Goal: Transaction & Acquisition: Purchase product/service

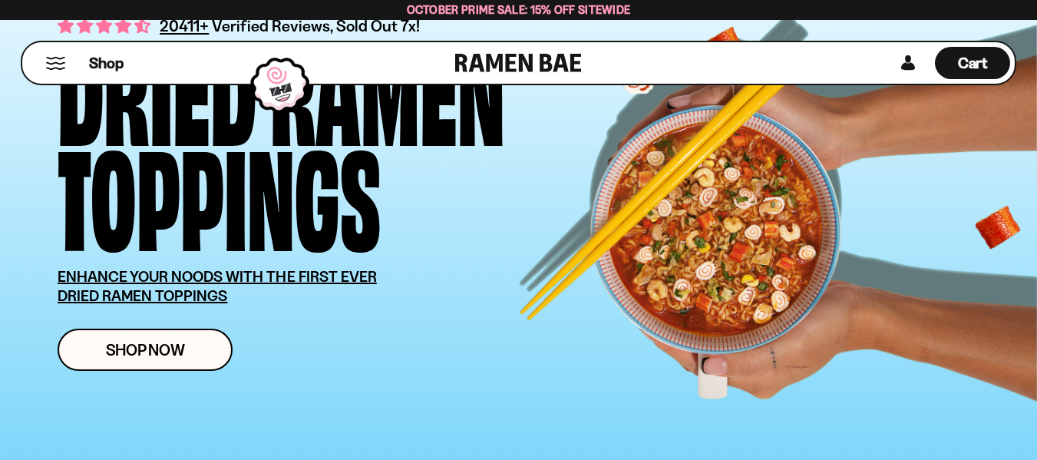
scroll to position [153, 0]
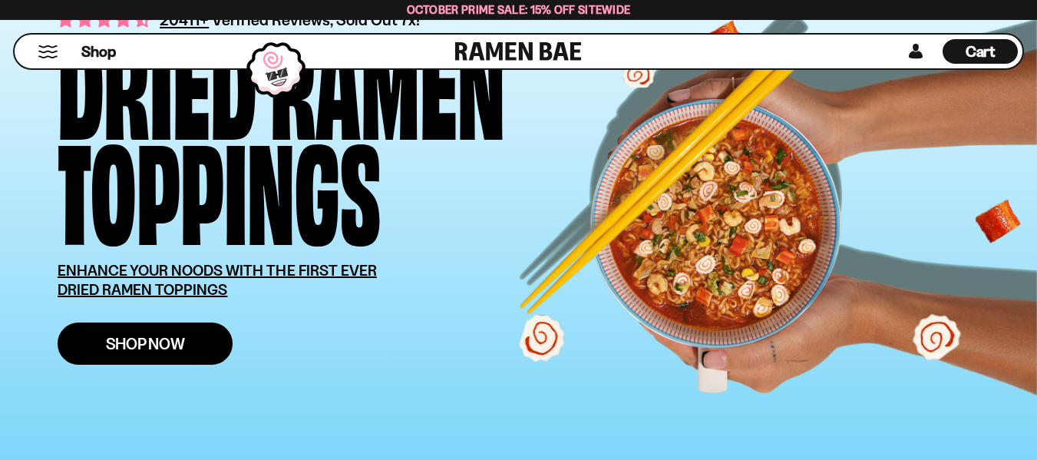
click at [144, 345] on span "Shop Now" at bounding box center [145, 343] width 79 height 16
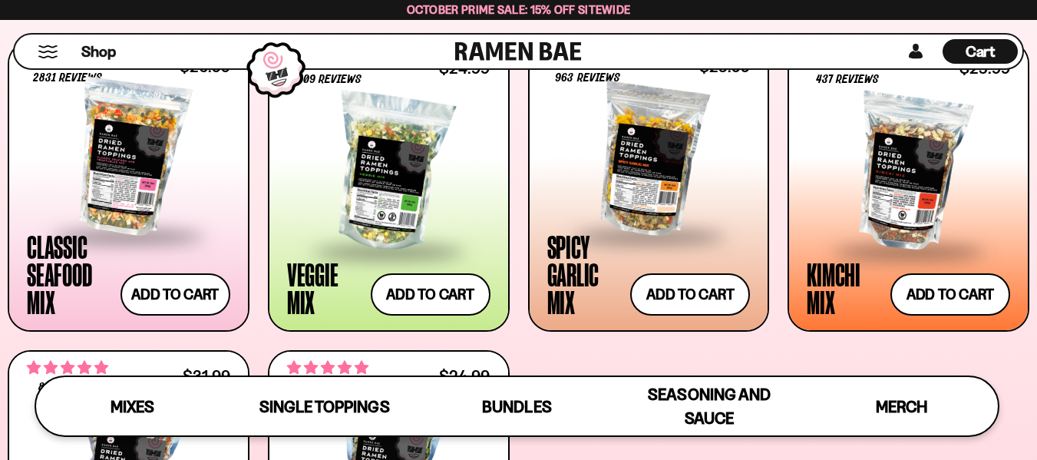
scroll to position [614, 0]
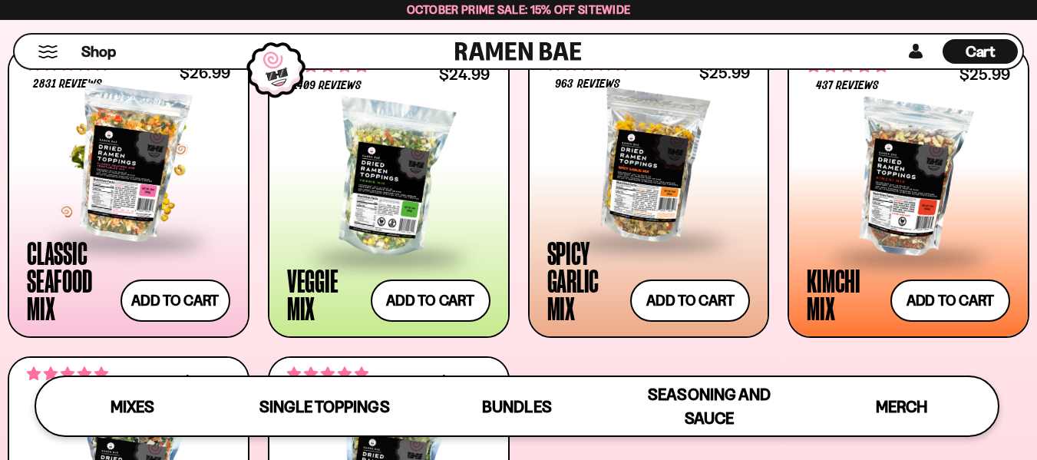
click at [139, 157] on div at bounding box center [128, 163] width 203 height 153
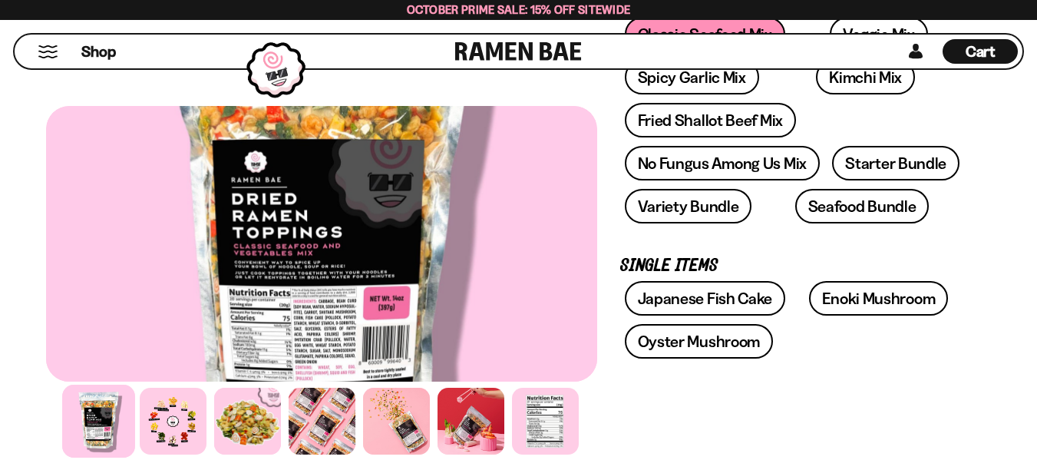
scroll to position [384, 0]
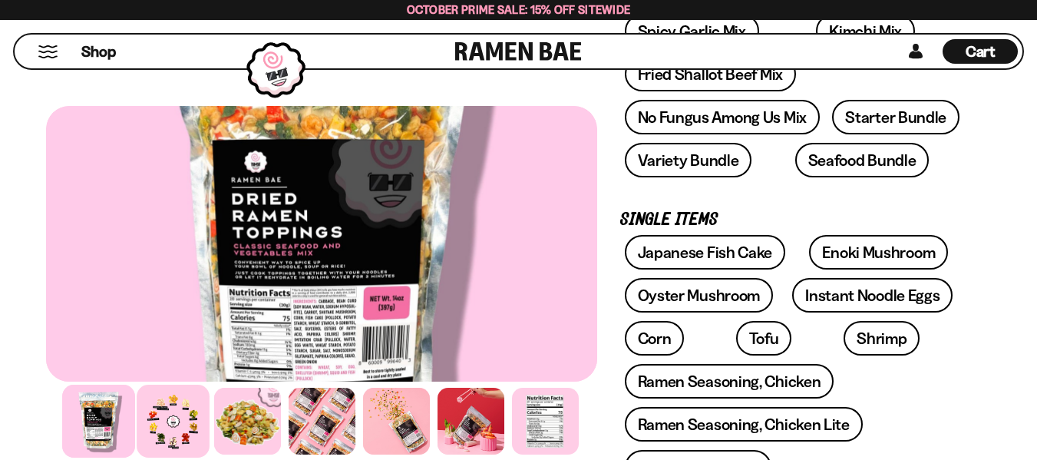
click at [158, 415] on div at bounding box center [173, 420] width 73 height 73
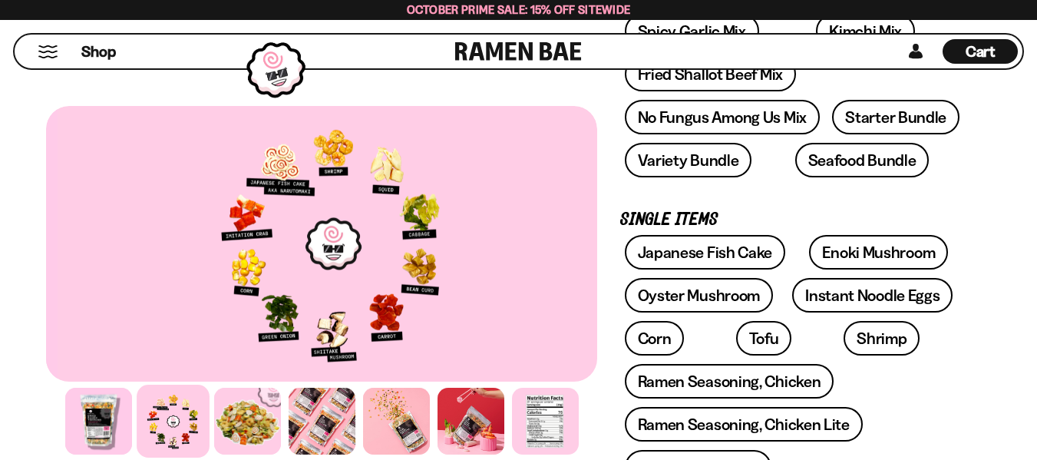
click at [286, 253] on div at bounding box center [333, 243] width 551 height 275
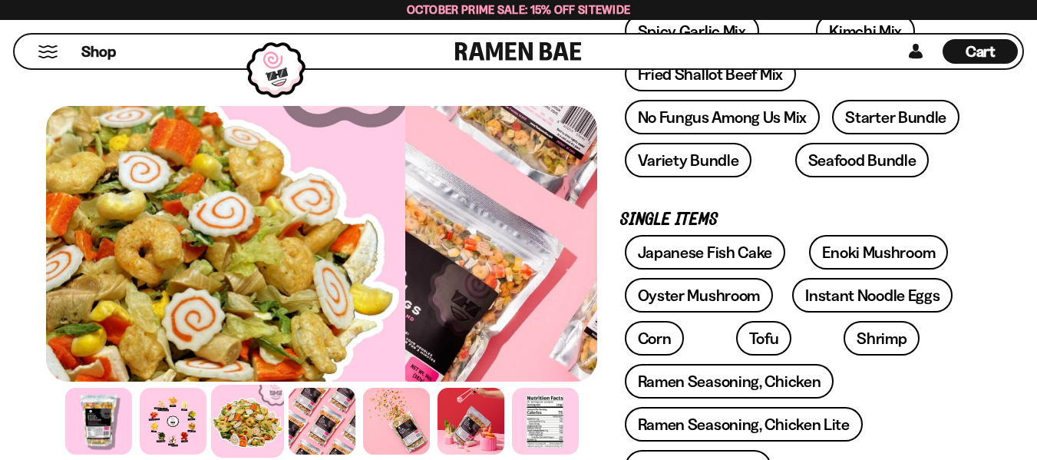
click at [213, 284] on div at bounding box center [129, 243] width 551 height 275
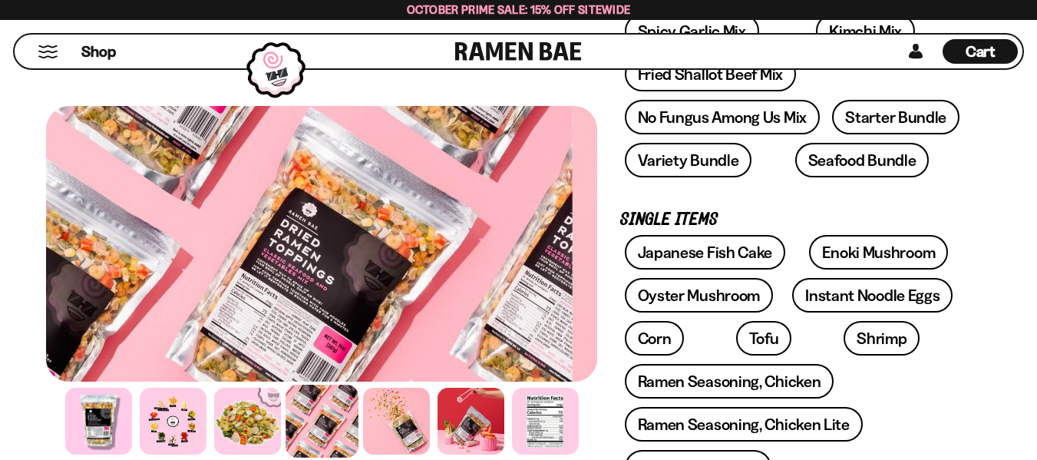
click at [191, 267] on div at bounding box center [296, 243] width 551 height 275
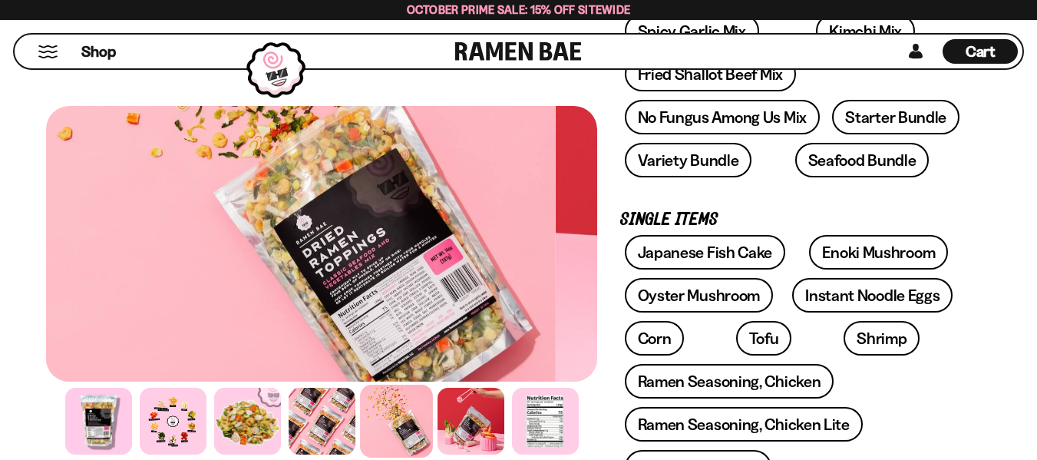
click at [226, 278] on div at bounding box center [280, 243] width 551 height 275
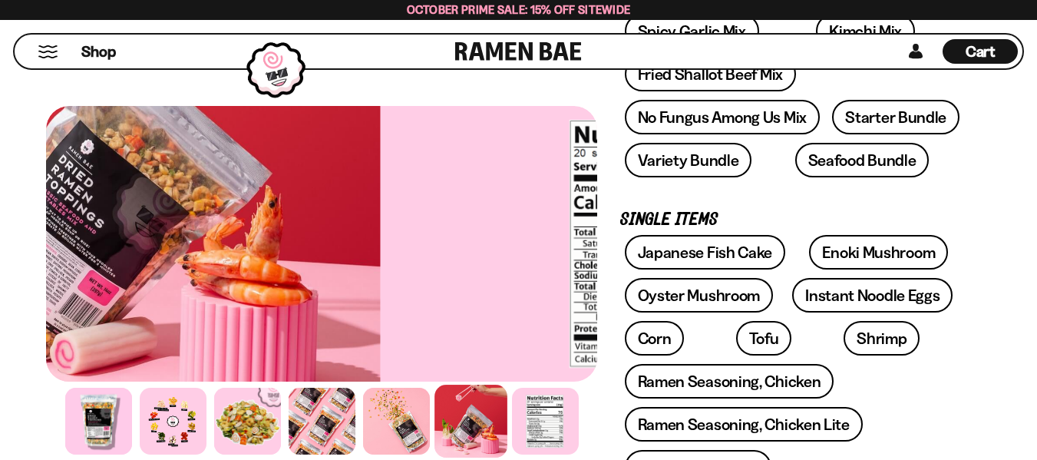
click at [123, 242] on div at bounding box center [105, 243] width 551 height 275
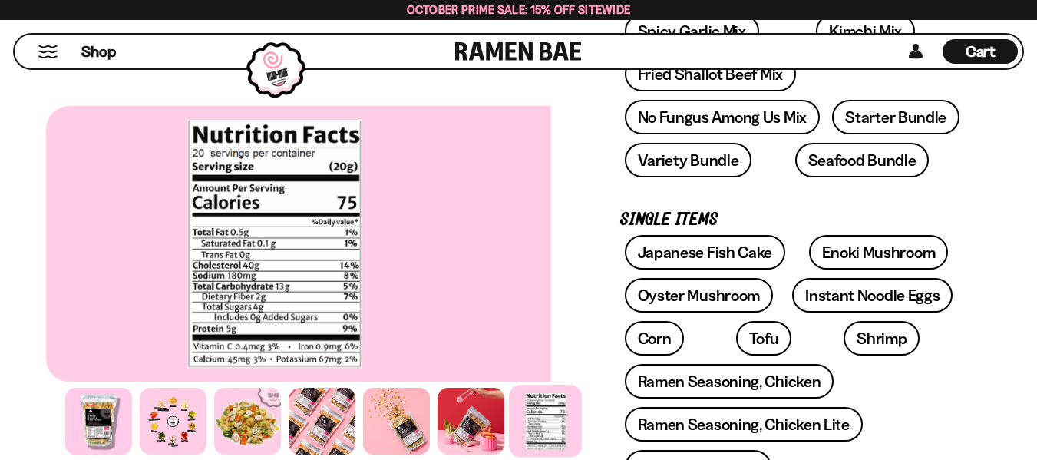
click at [162, 232] on div at bounding box center [274, 243] width 551 height 275
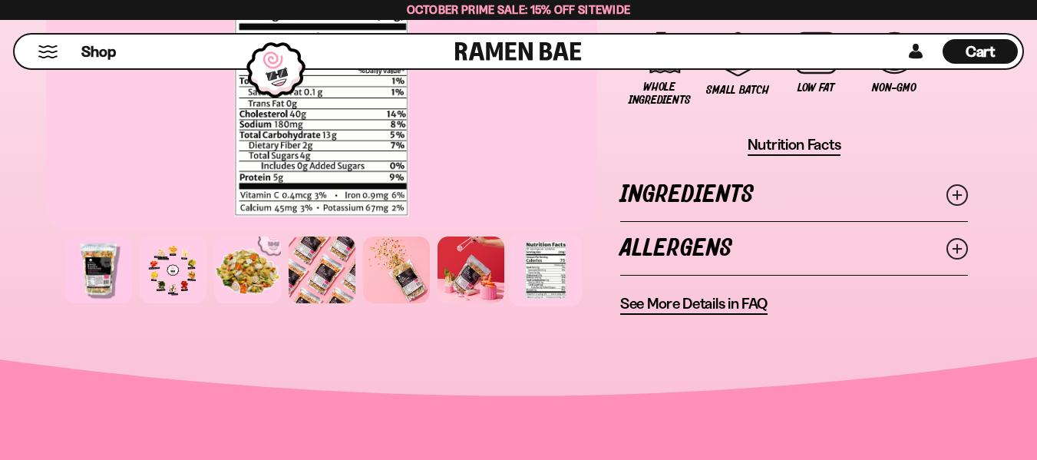
scroll to position [1458, 0]
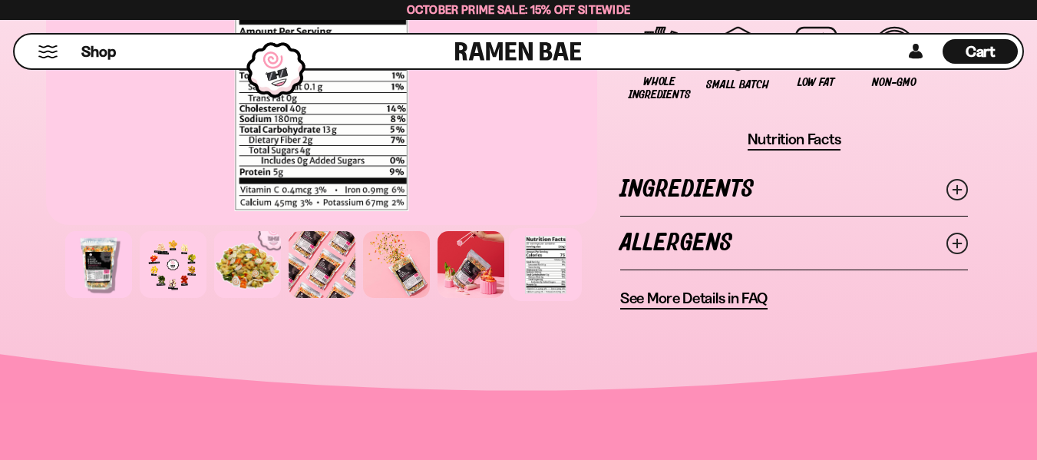
click at [959, 190] on line at bounding box center [957, 189] width 8 height 8
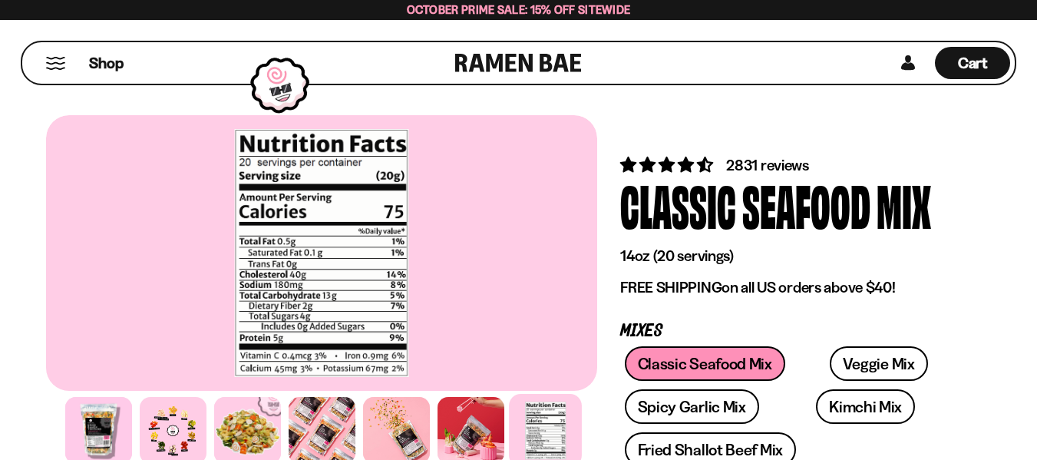
scroll to position [0, 0]
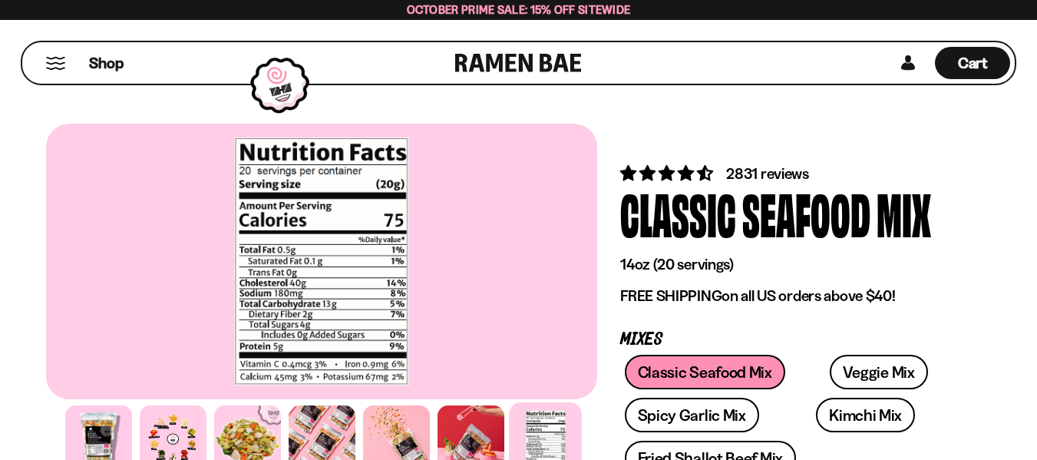
click at [699, 371] on div "Classic Seafood Mix Veggie Mix Spicy Garlic Mix Kimchi Mix Fried Shallot Beef M…" at bounding box center [794, 461] width 348 height 215
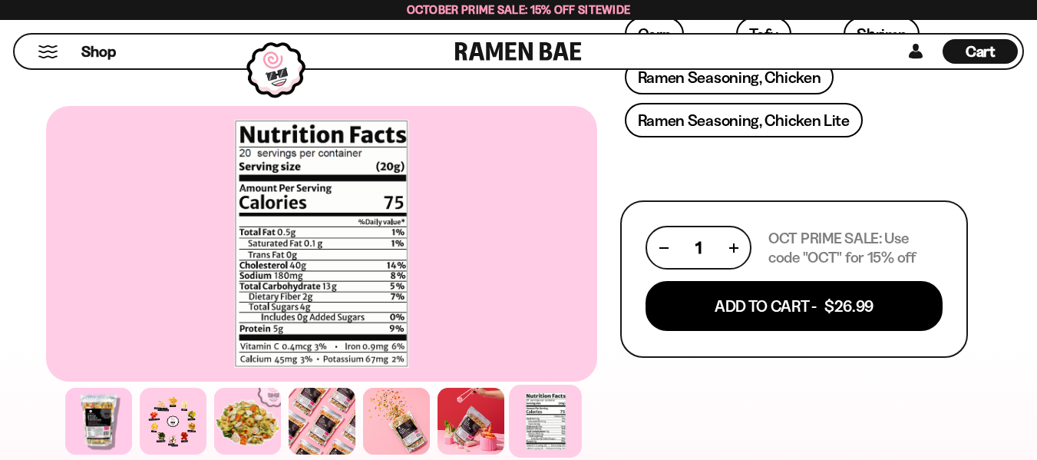
scroll to position [691, 0]
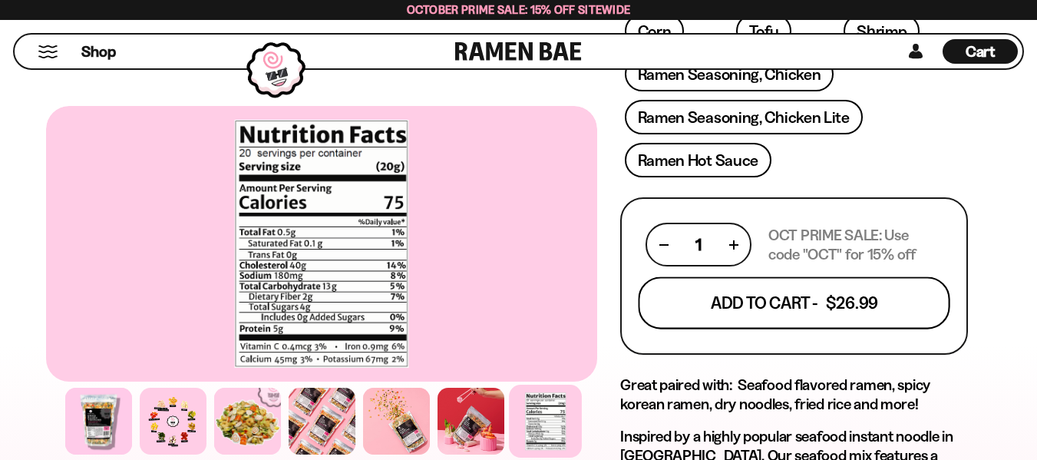
click at [767, 294] on button "Add To Cart - $26.99" at bounding box center [794, 303] width 312 height 52
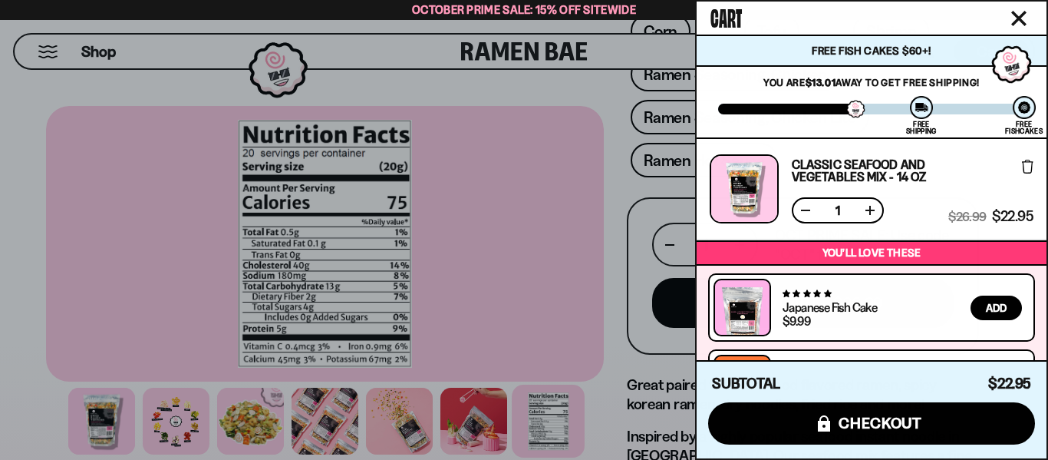
click at [627, 179] on div at bounding box center [524, 230] width 1048 height 460
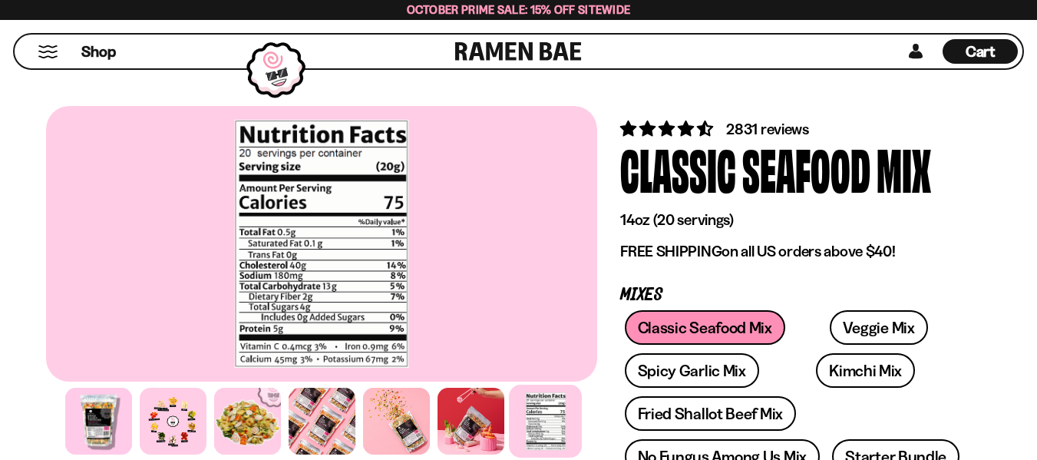
scroll to position [0, 0]
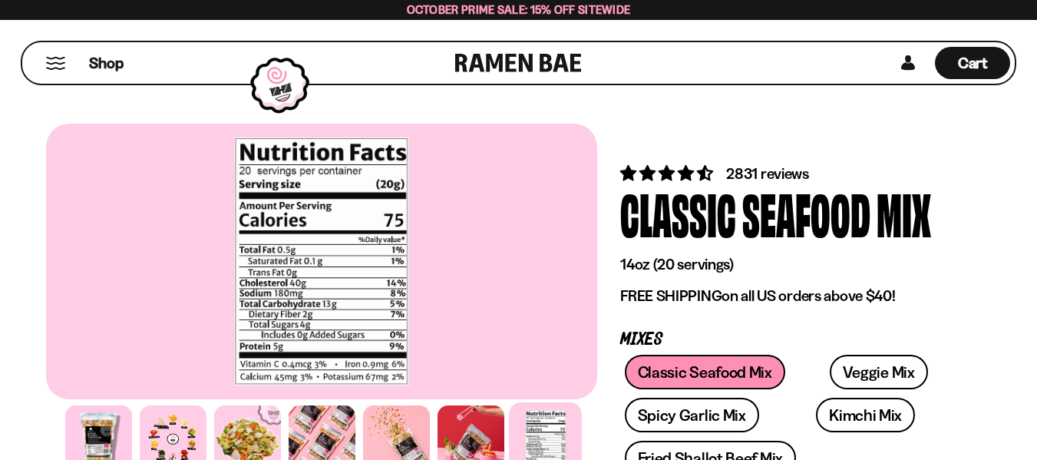
click at [503, 57] on link at bounding box center [518, 62] width 127 height 41
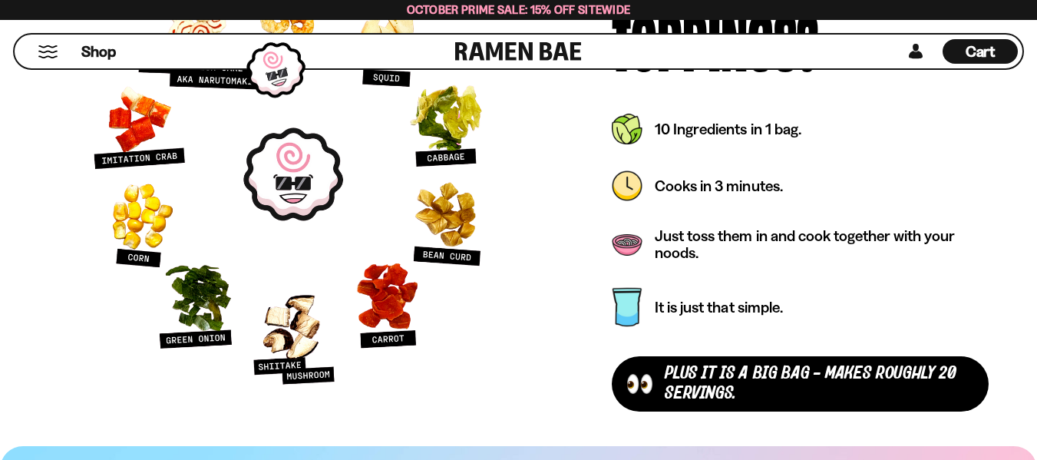
scroll to position [6752, 0]
